Goal: Task Accomplishment & Management: Manage account settings

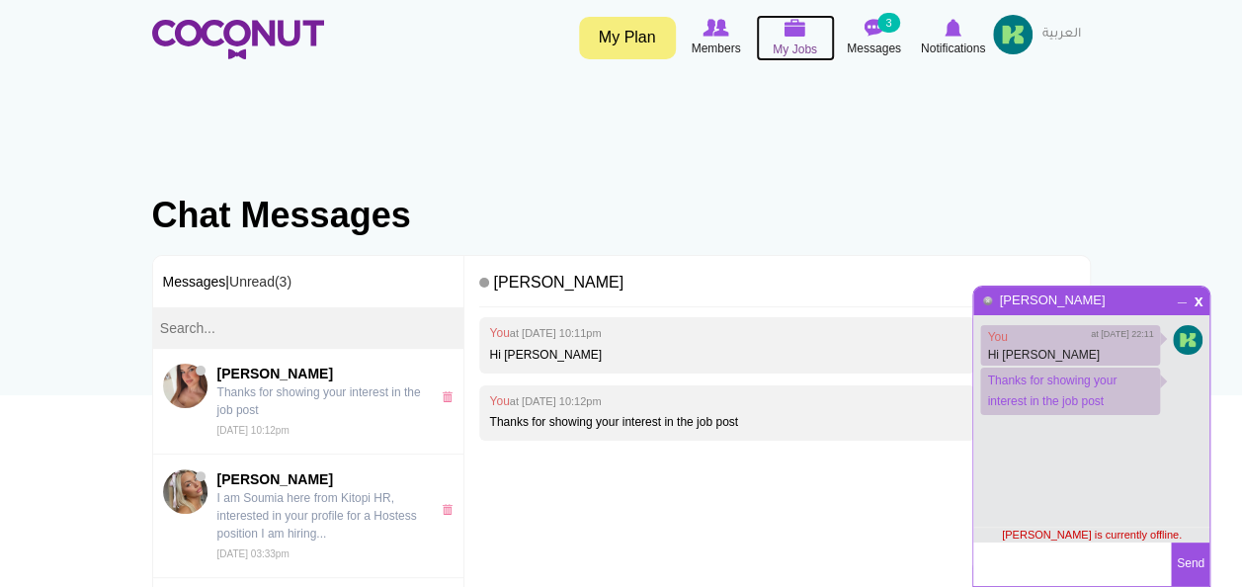
click at [785, 28] on img at bounding box center [796, 28] width 22 height 18
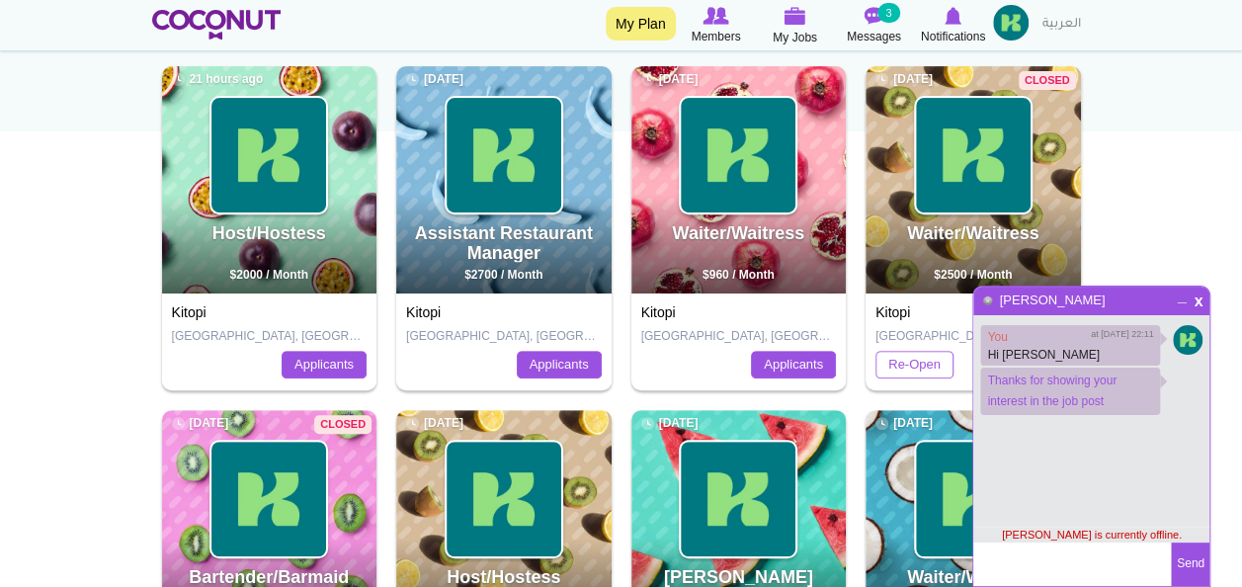
scroll to position [262, 0]
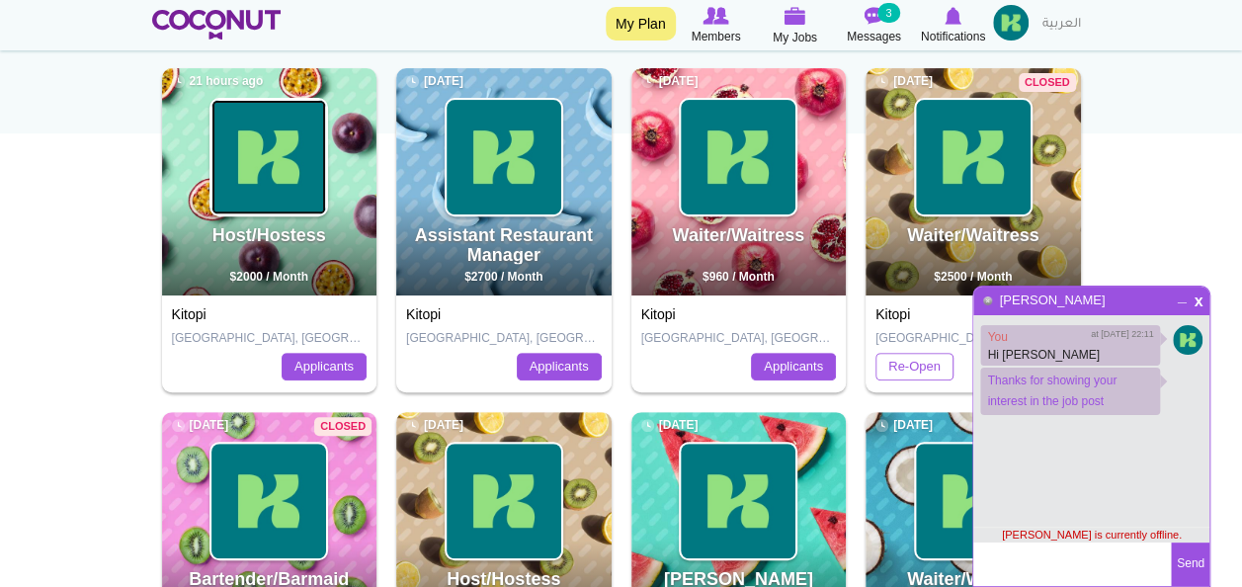
click at [262, 194] on img at bounding box center [269, 157] width 115 height 115
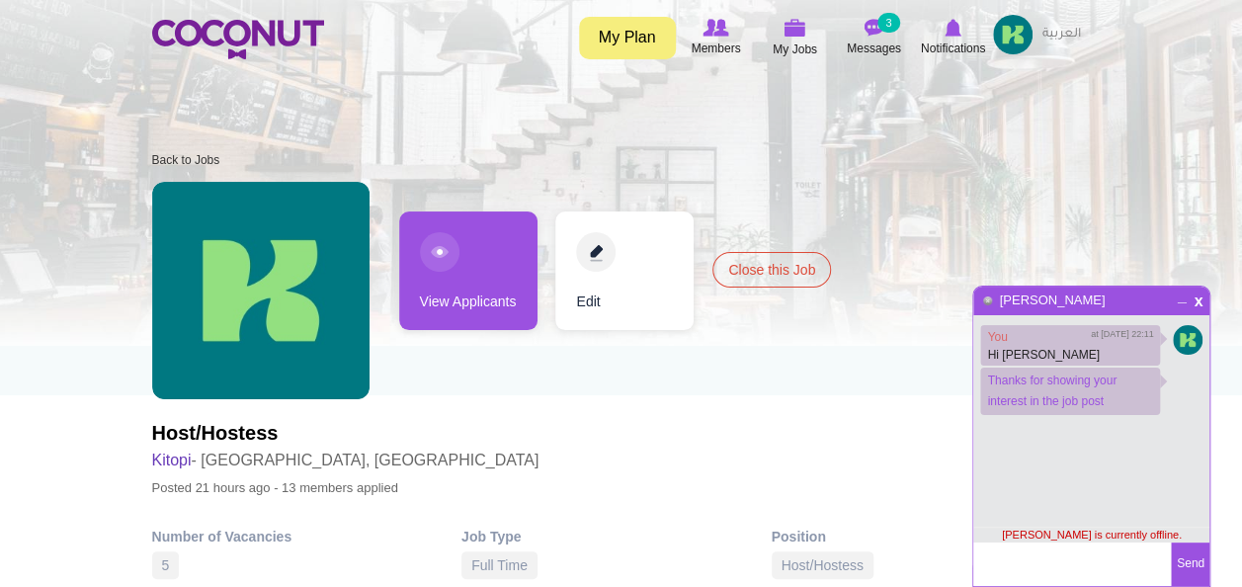
click at [603, 253] on link "Edit" at bounding box center [625, 271] width 138 height 119
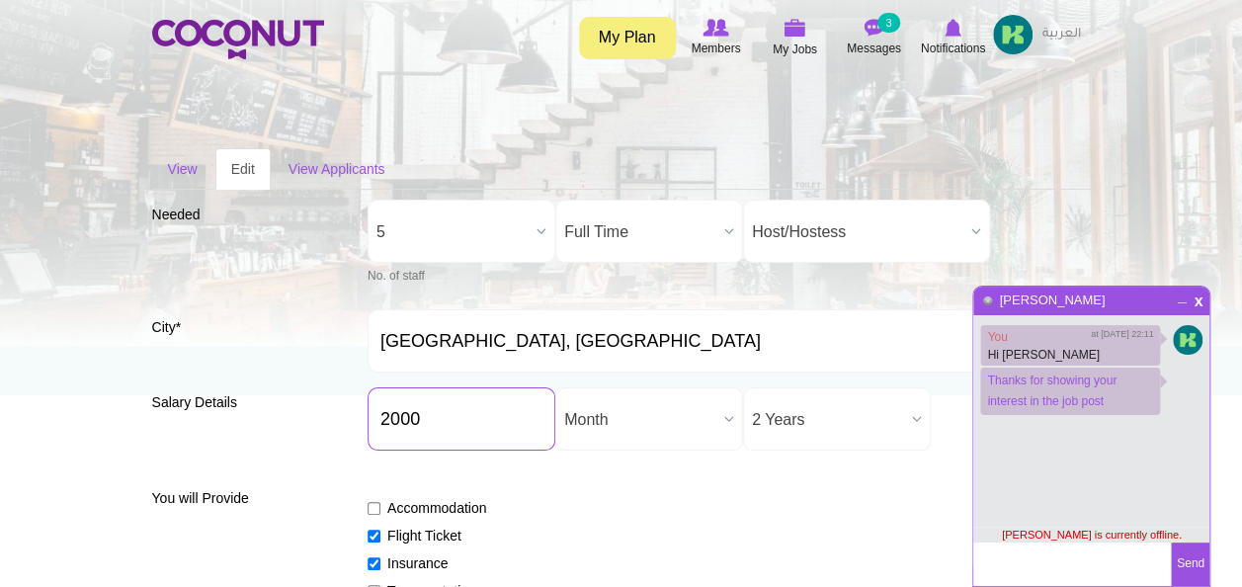
click at [427, 419] on input "2000" at bounding box center [462, 418] width 188 height 63
click at [182, 174] on link "View" at bounding box center [182, 169] width 61 height 42
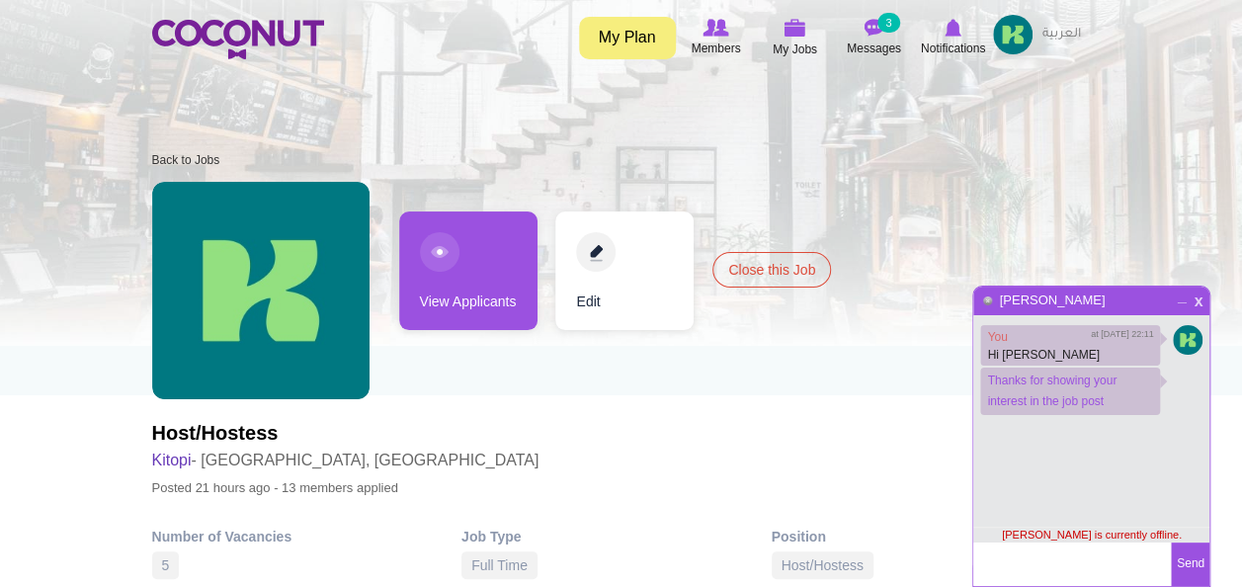
click at [1204, 301] on span "x" at bounding box center [1199, 299] width 17 height 15
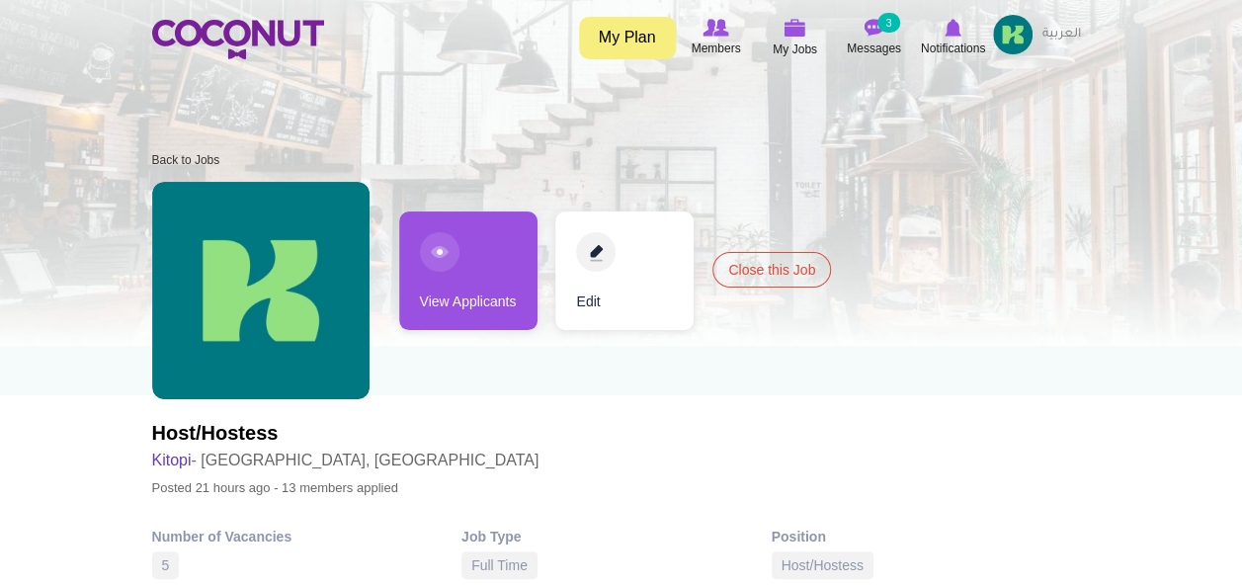
click at [496, 276] on link "View Applicants" at bounding box center [468, 271] width 138 height 119
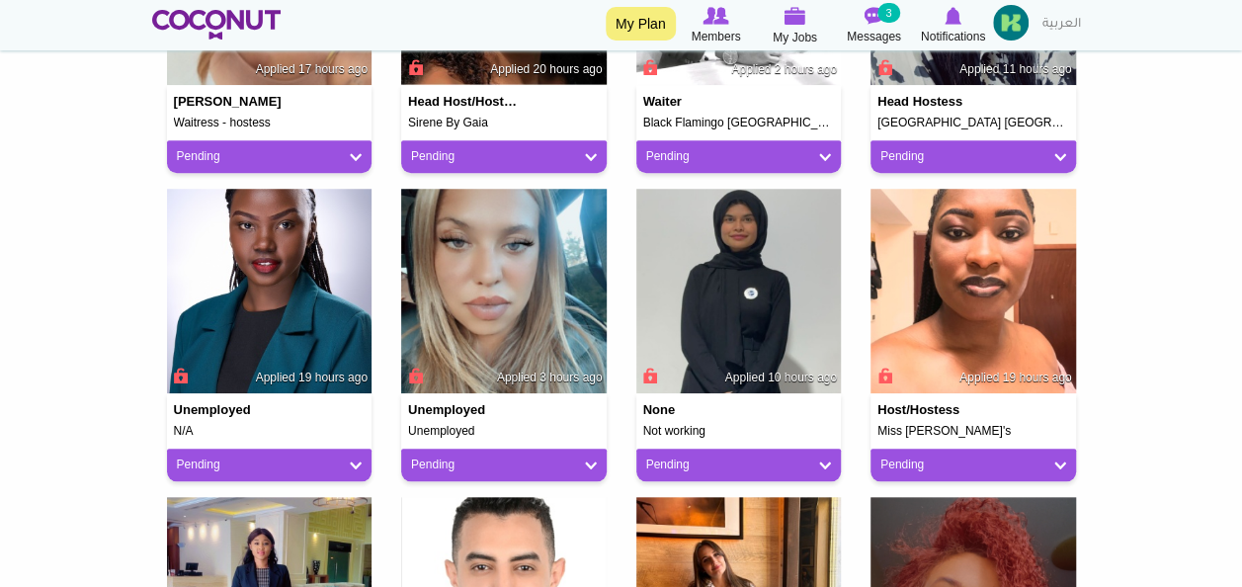
scroll to position [693, 0]
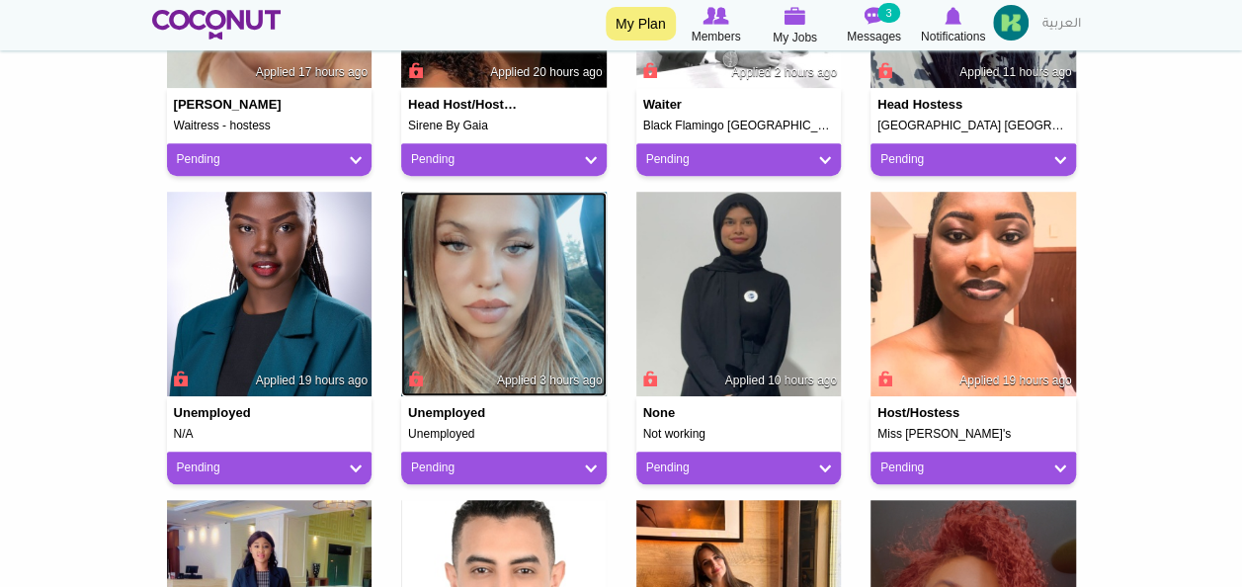
click at [478, 237] on img at bounding box center [504, 295] width 206 height 206
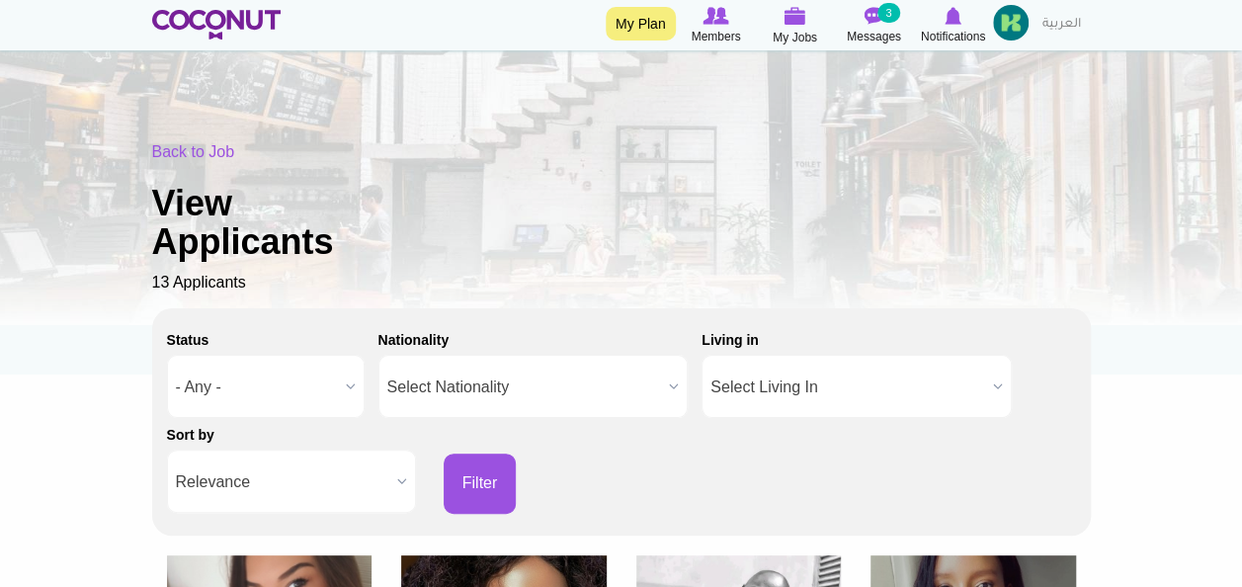
scroll to position [0, 0]
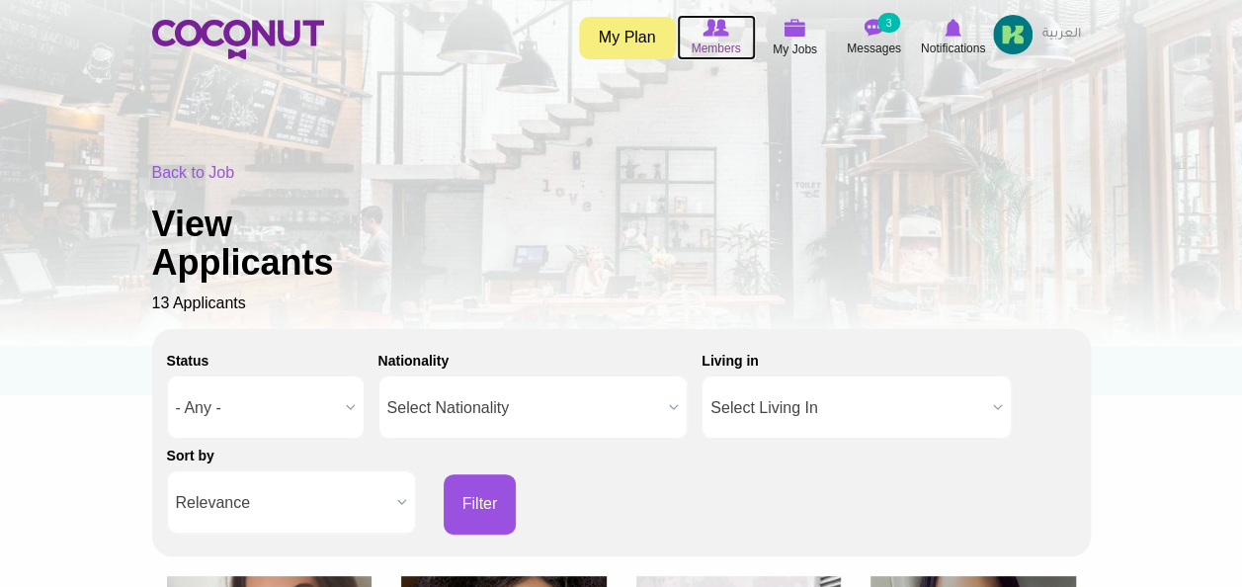
click at [709, 42] on span "Members" at bounding box center [715, 49] width 49 height 20
click at [709, 37] on icon at bounding box center [716, 28] width 75 height 22
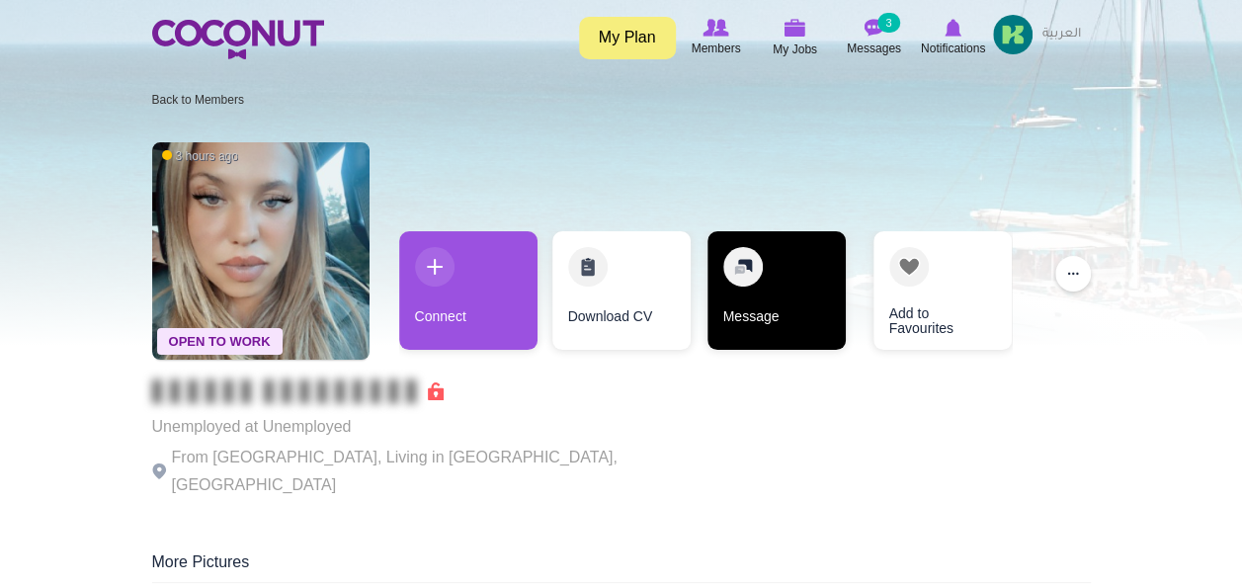
click at [740, 274] on link "Message" at bounding box center [777, 290] width 138 height 119
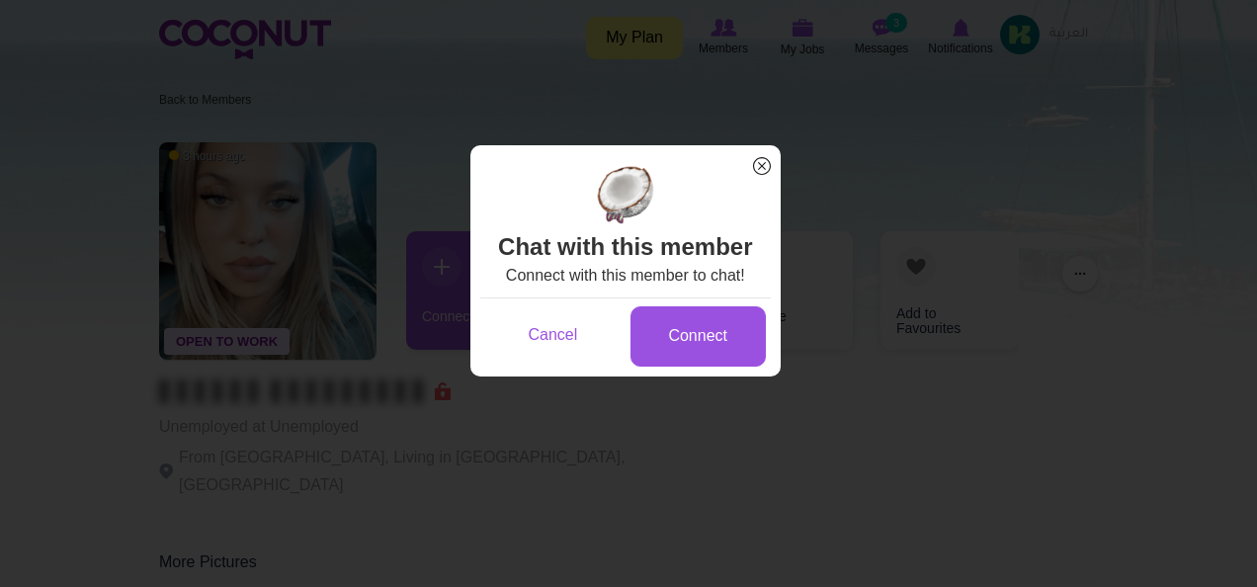
click at [759, 163] on span "x" at bounding box center [762, 166] width 26 height 26
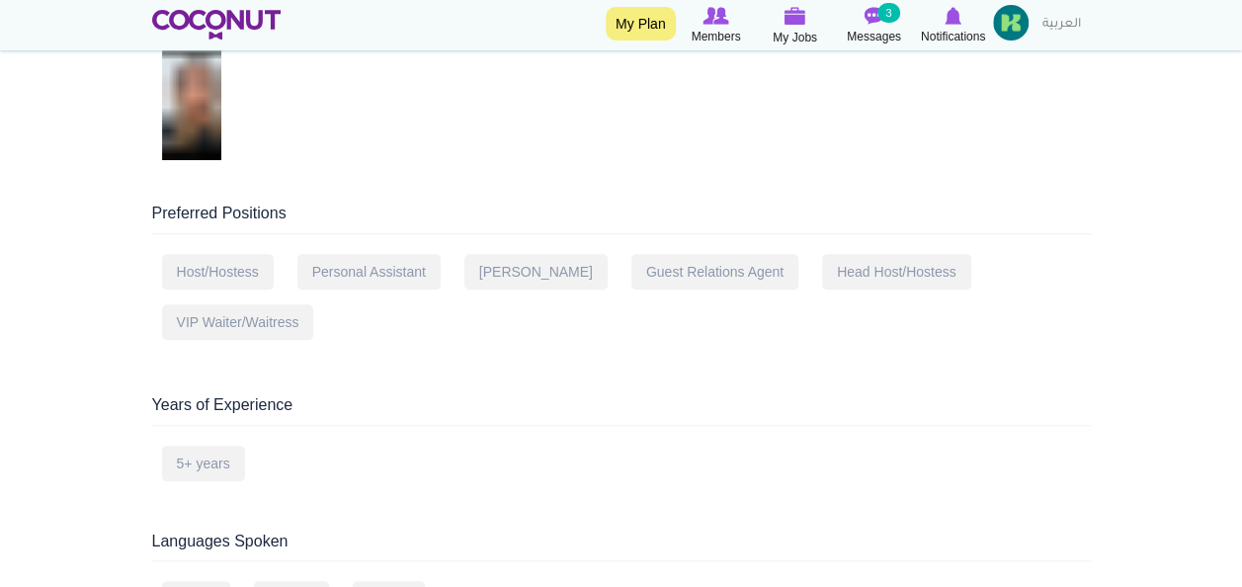
scroll to position [621, 0]
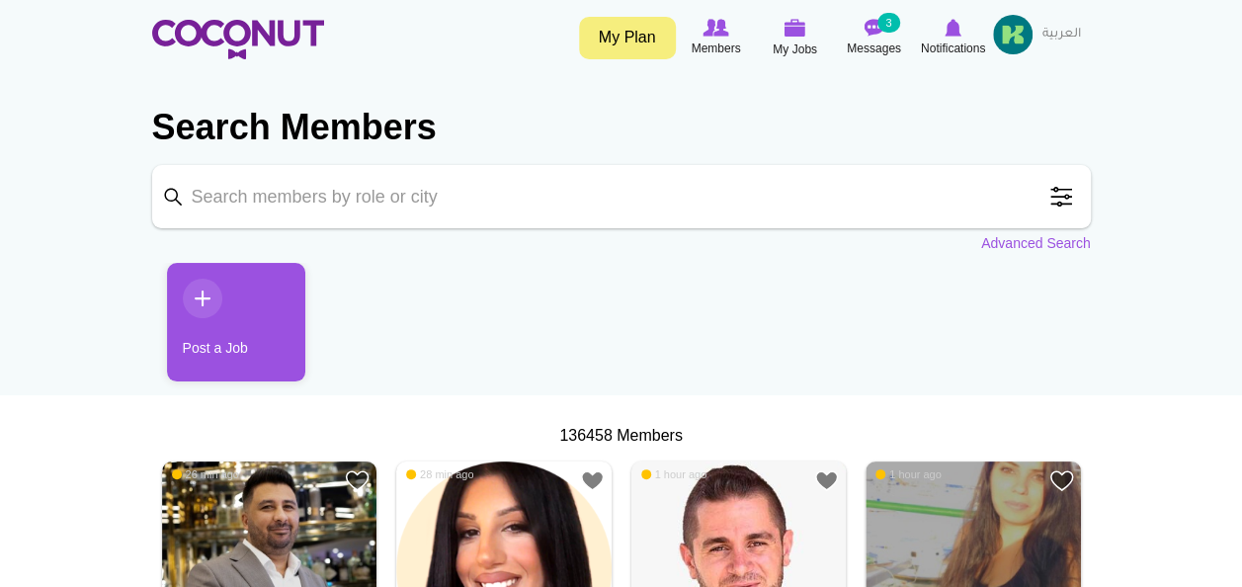
click at [380, 191] on input "Keyword" at bounding box center [621, 196] width 939 height 63
click at [998, 237] on link "Advanced Search" at bounding box center [1037, 243] width 110 height 20
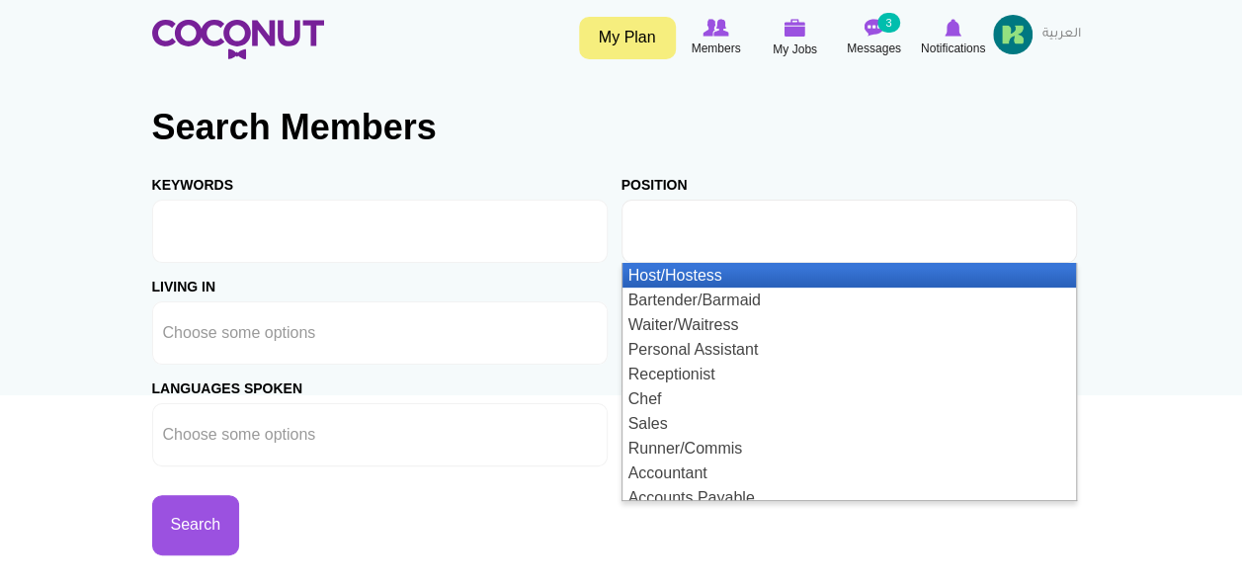
click at [954, 183] on div "Position Host/Hostess Bartender/Barmaid Waiter/Waitress Personal Assistant Rece…" at bounding box center [857, 212] width 470 height 102
type input "Choose some options"
click at [753, 234] on input "text" at bounding box center [722, 231] width 178 height 18
click at [727, 273] on li "Host/Hostess" at bounding box center [850, 275] width 454 height 25
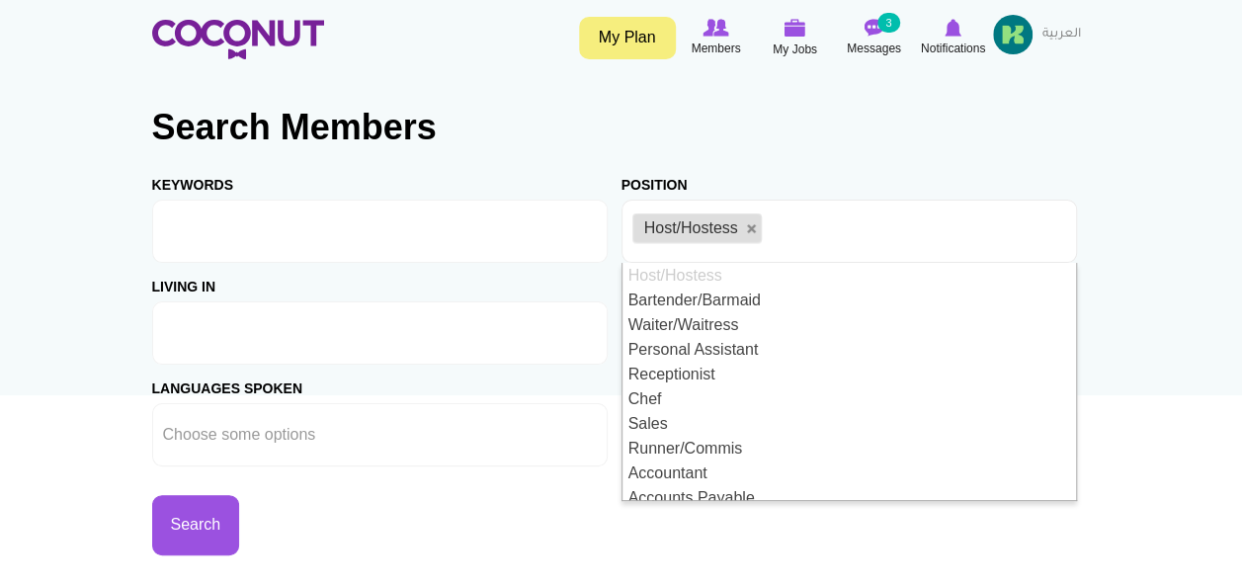
click at [477, 316] on ul at bounding box center [380, 332] width 456 height 63
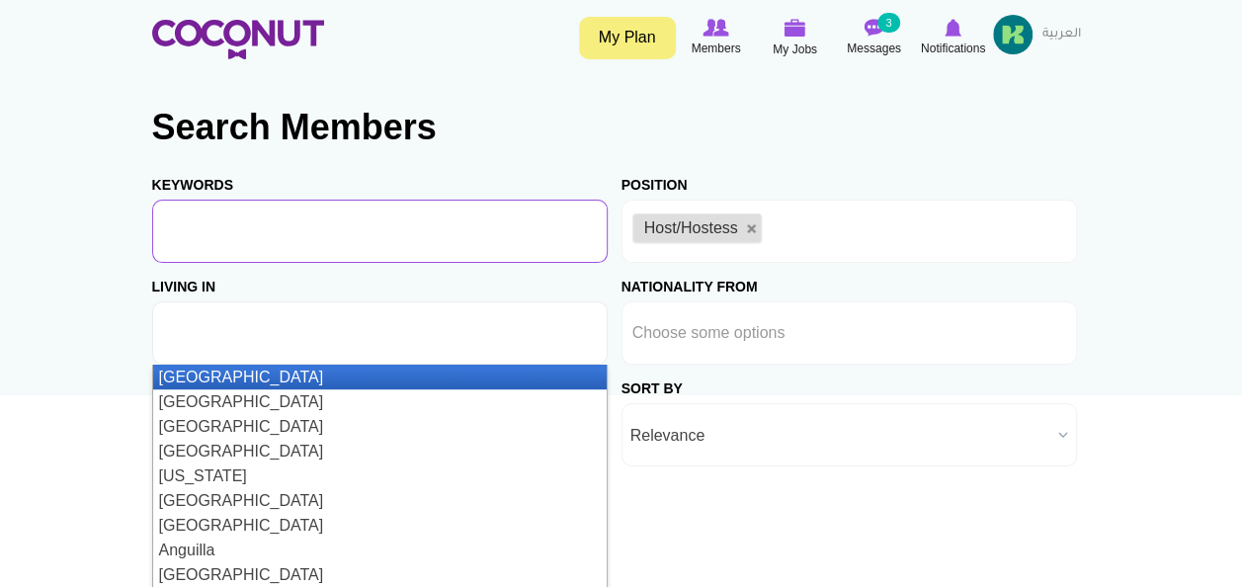
type input "Choose some options"
click at [474, 207] on input "Keywords" at bounding box center [380, 231] width 456 height 63
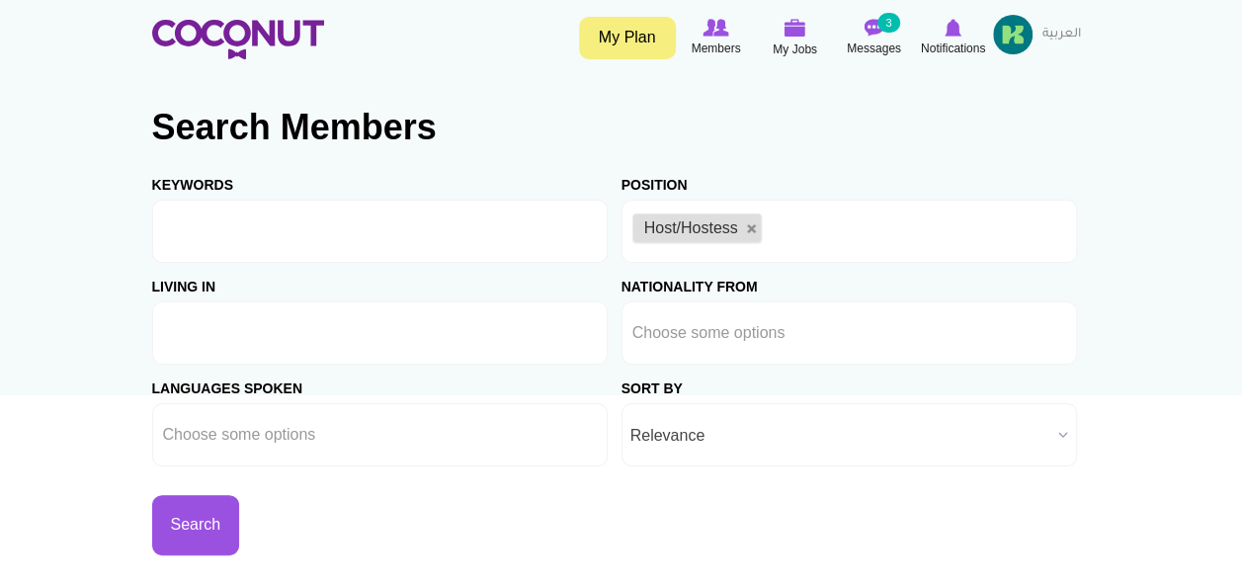
click at [297, 334] on input "text" at bounding box center [252, 333] width 178 height 18
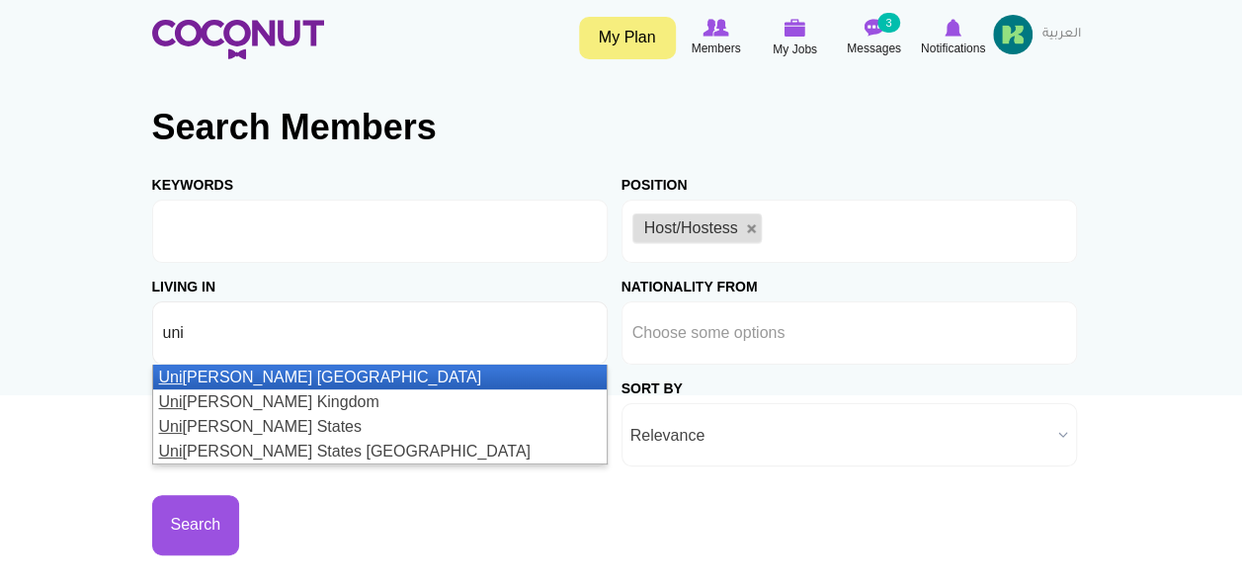
type input "uni"
click at [275, 370] on li "Uni ted Arab Emirates" at bounding box center [380, 377] width 454 height 25
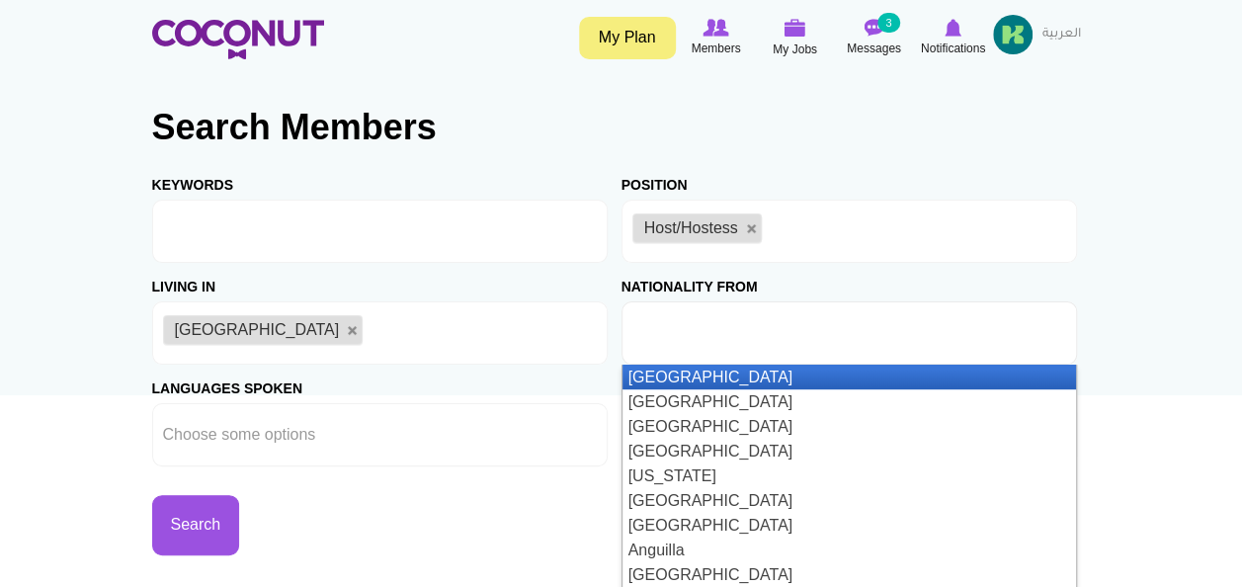
click at [737, 328] on input "text" at bounding box center [722, 333] width 178 height 18
type input "Choose some options"
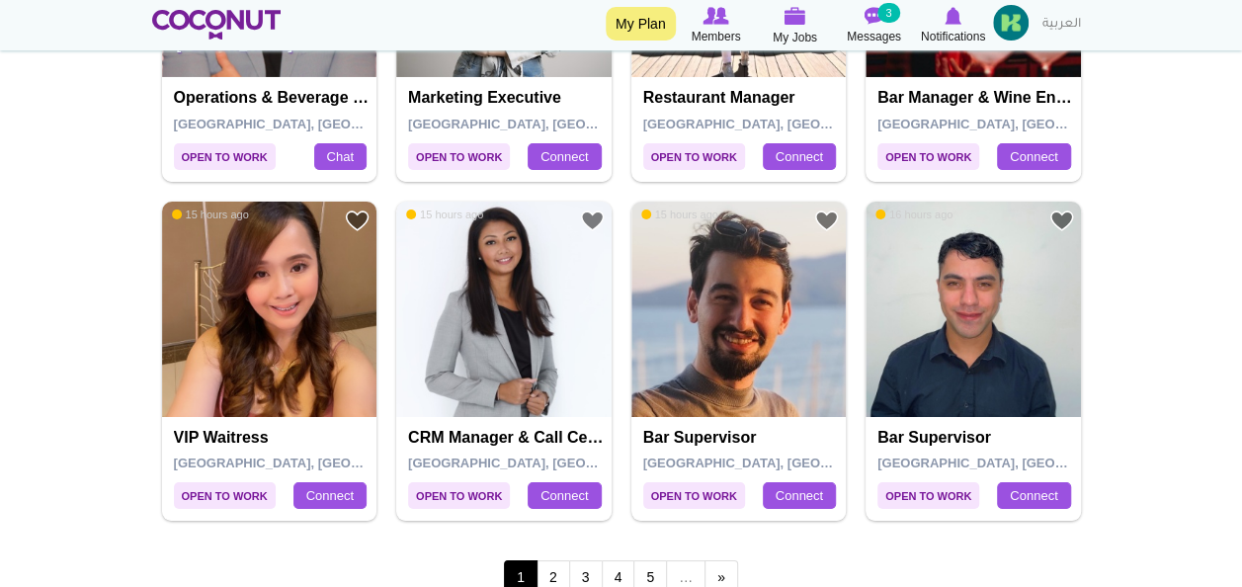
scroll to position [3545, 0]
